Goal: Check status: Check status

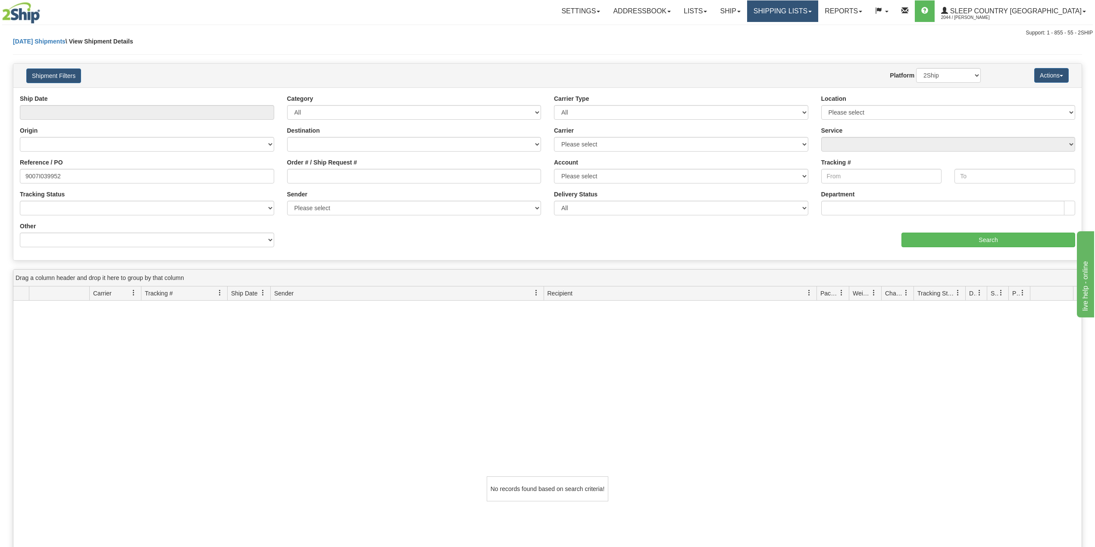
click at [818, 3] on link "Shipping lists" at bounding box center [782, 11] width 71 height 22
click at [809, 40] on span "Search Shipment History" at bounding box center [775, 41] width 67 height 7
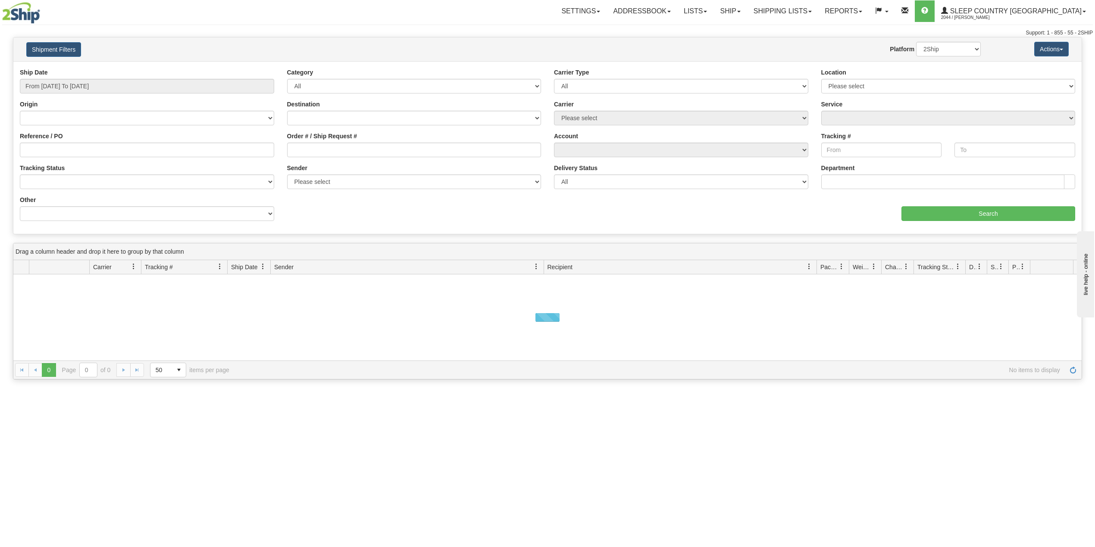
click at [102, 94] on div "Ship Date From 09/04/2025 To 09/05/2025" at bounding box center [146, 84] width 267 height 32
click at [92, 87] on input "From [DATE] To [DATE]" at bounding box center [147, 86] width 254 height 15
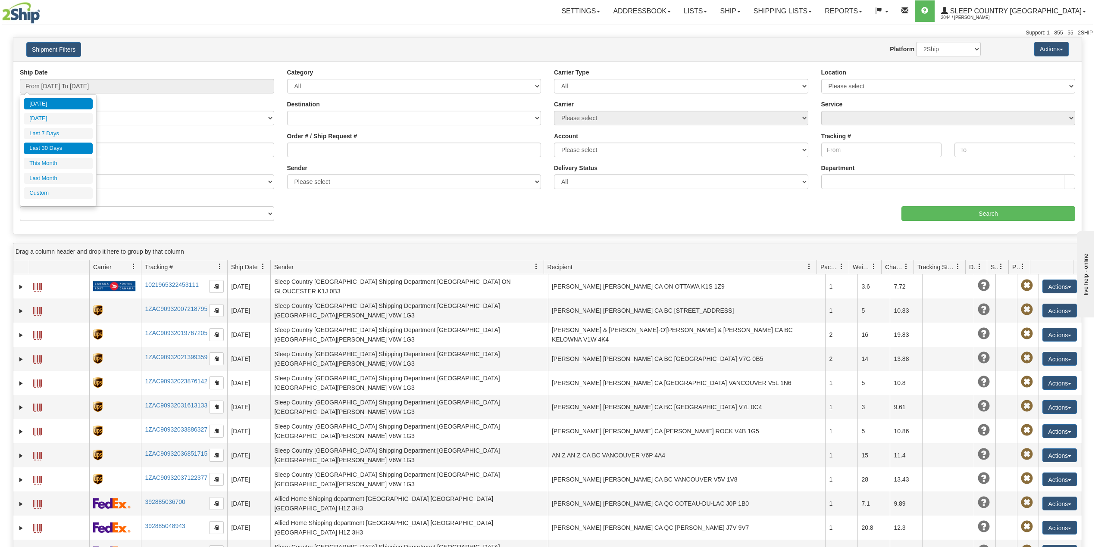
click at [76, 150] on li "Last 30 Days" at bounding box center [58, 149] width 69 height 12
type input "From 08/07/2025 To 09/05/2025"
click at [76, 150] on input "Reference / PO" at bounding box center [147, 150] width 254 height 15
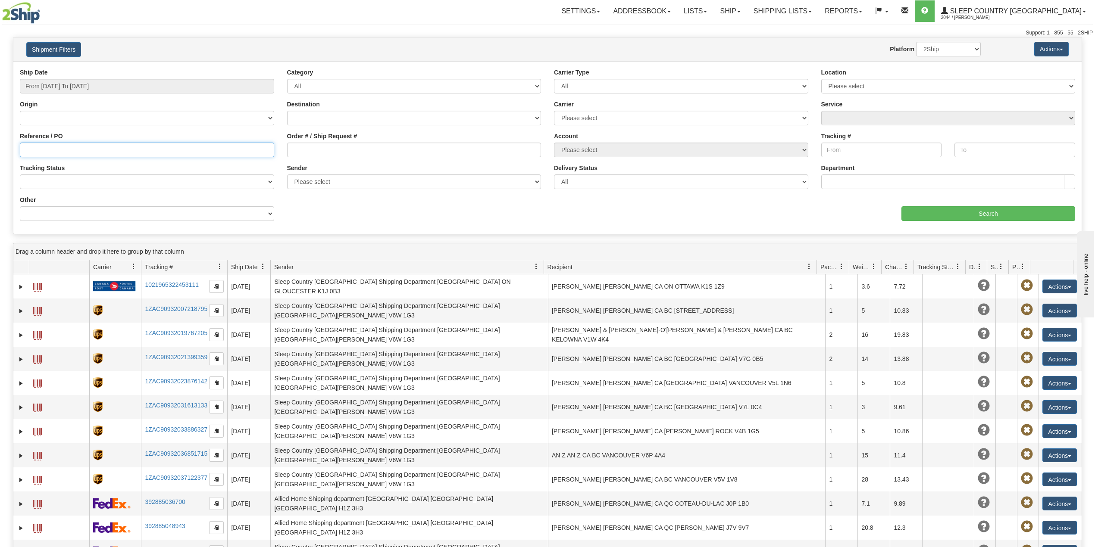
paste input "1055432"
type input "1"
click at [313, 152] on input "Order # / Ship Request #" at bounding box center [414, 150] width 254 height 15
paste input "1055432"
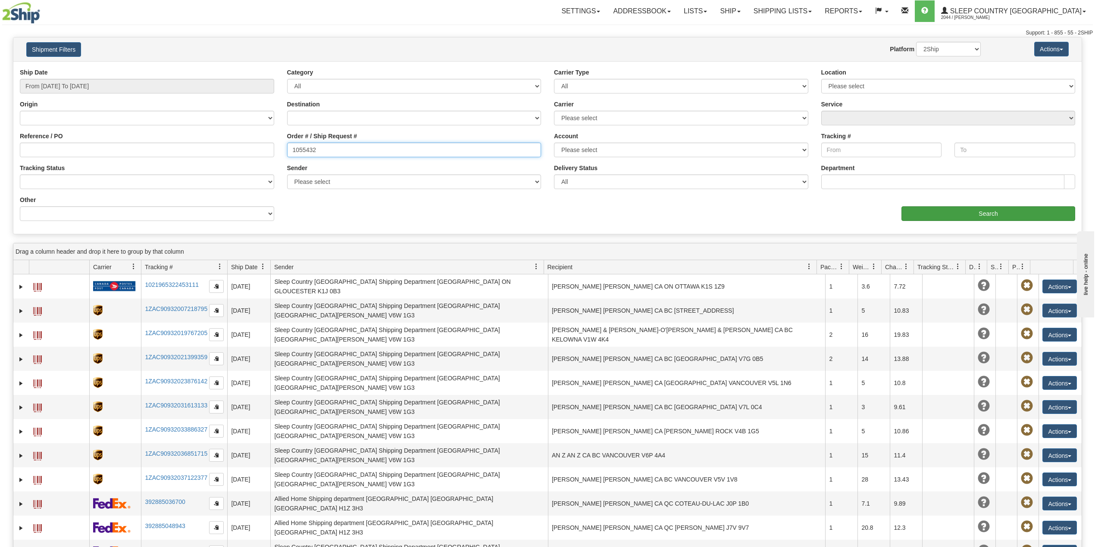
type input "1055432"
click at [941, 218] on input "Search" at bounding box center [988, 213] width 174 height 15
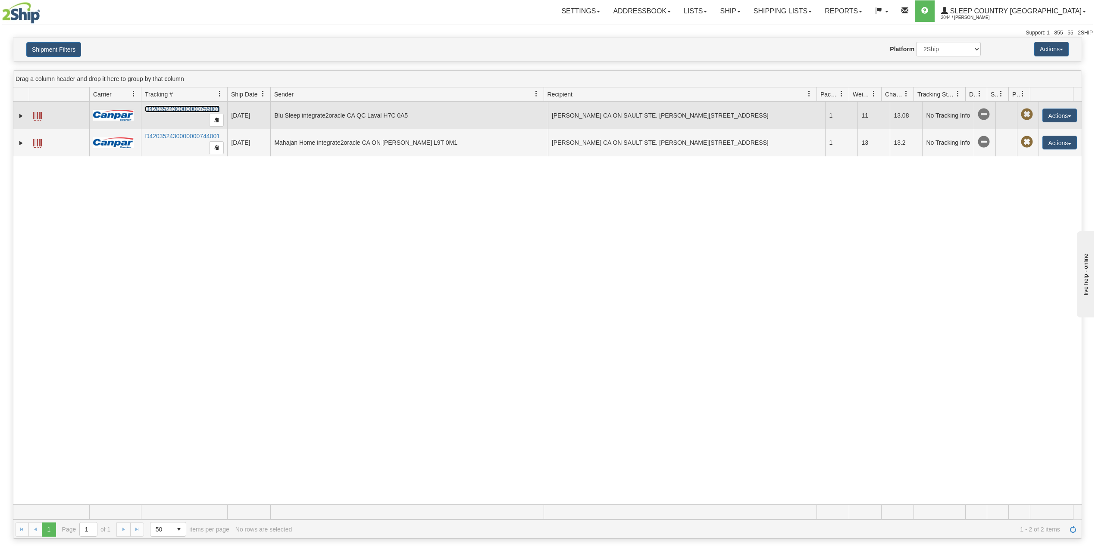
click at [167, 111] on link "D420352430000000756001" at bounding box center [182, 109] width 75 height 7
click at [186, 109] on link "D420352430000000756001" at bounding box center [182, 109] width 75 height 7
click at [21, 117] on link "Expand" at bounding box center [21, 116] width 9 height 9
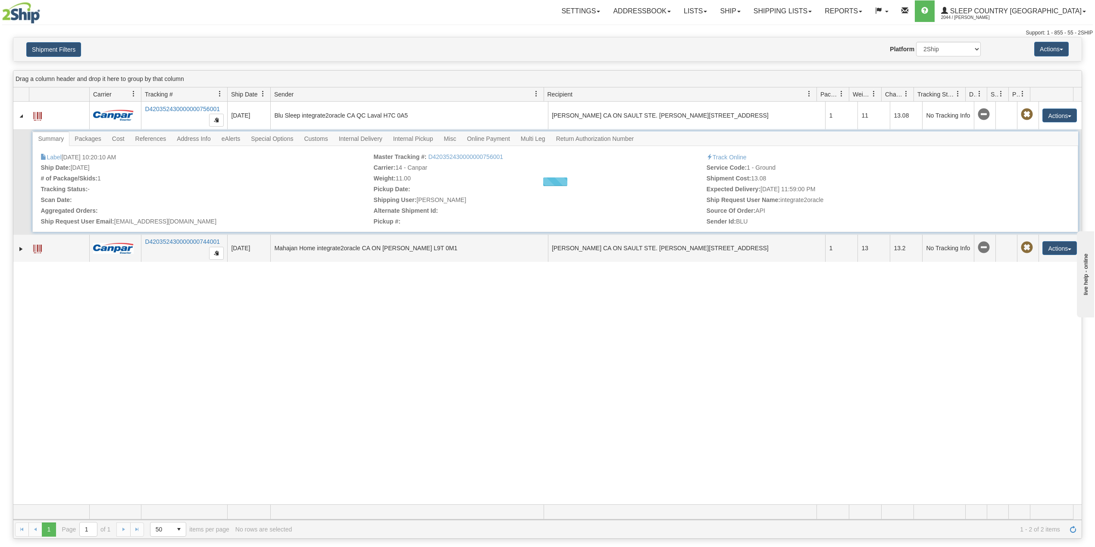
click at [324, 141] on div at bounding box center [554, 181] width 1045 height 101
click at [321, 139] on span "Customs" at bounding box center [316, 139] width 34 height 14
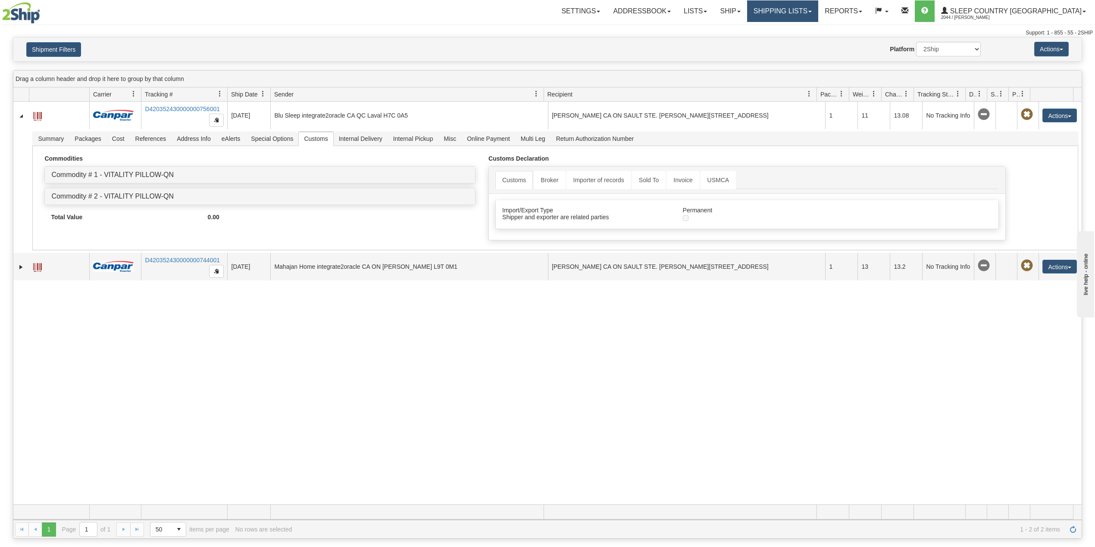
click at [813, 14] on link "Shipping lists" at bounding box center [782, 11] width 71 height 22
click at [802, 37] on link "Search Shipment History" at bounding box center [776, 41] width 84 height 11
